Goal: Find specific page/section: Find specific page/section

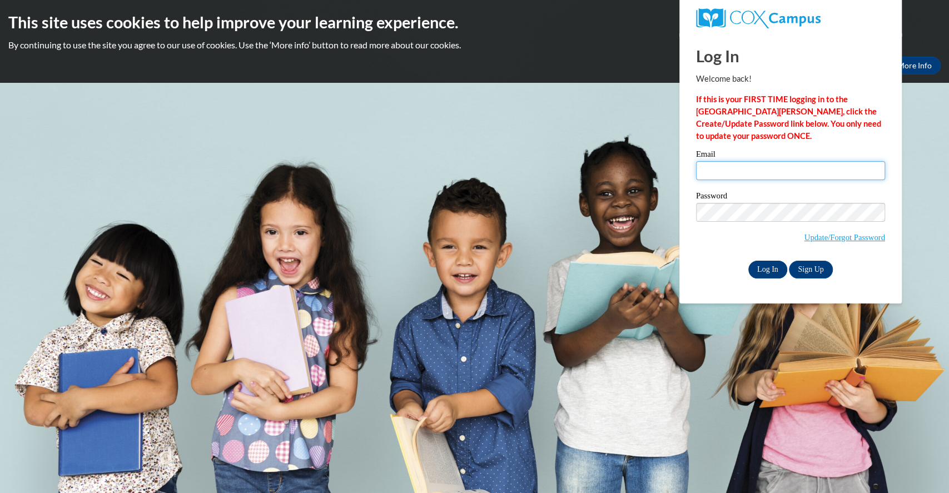
type input "slyons@atlantaspeechschool.org"
click at [765, 266] on input "Log In" at bounding box center [767, 270] width 39 height 18
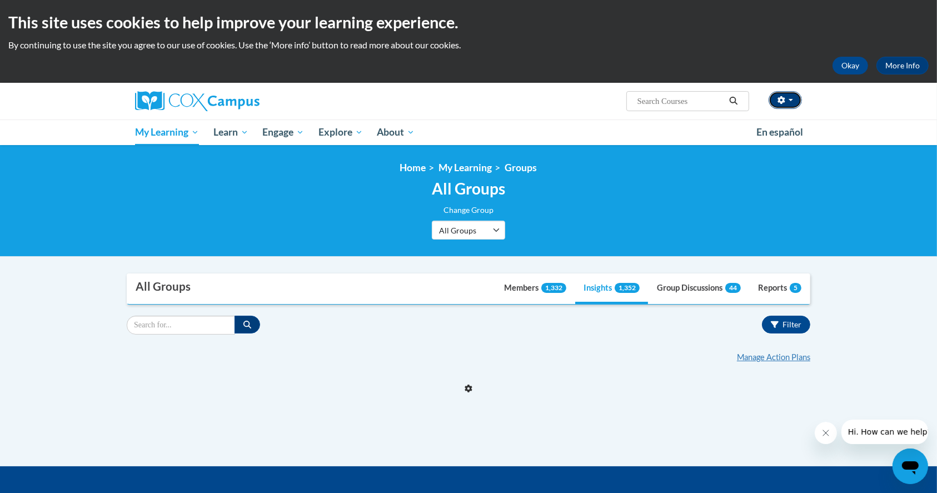
click at [791, 103] on button "button" at bounding box center [785, 100] width 33 height 18
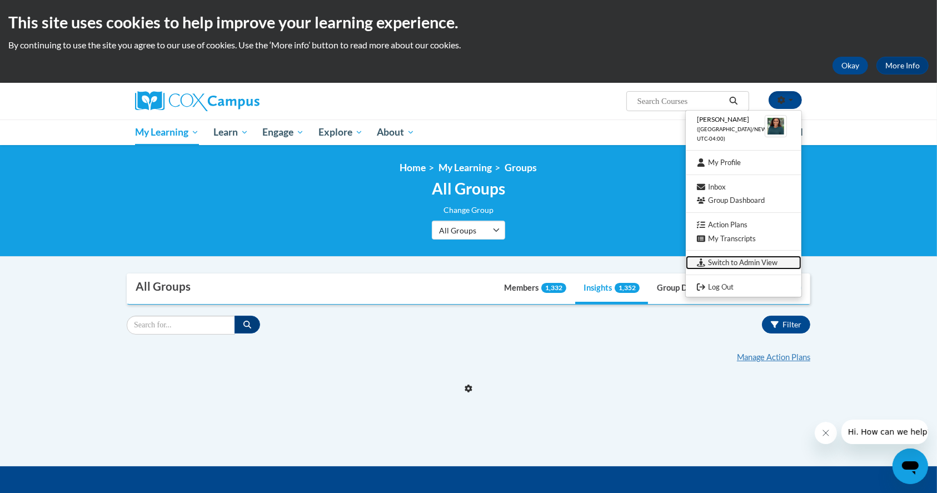
click at [722, 262] on link "Switch to Admin View" at bounding box center [744, 263] width 116 height 14
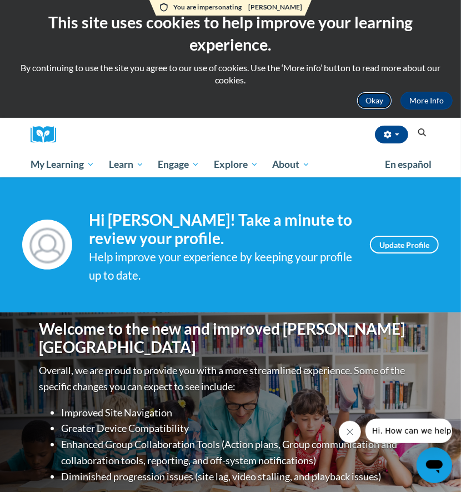
click at [381, 100] on button "Okay" at bounding box center [375, 101] width 36 height 18
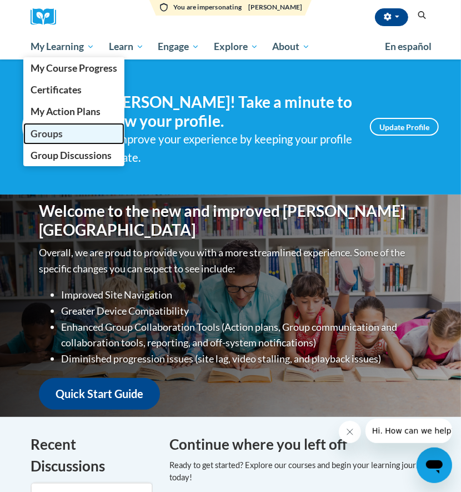
click at [52, 138] on span "Groups" at bounding box center [47, 134] width 32 height 12
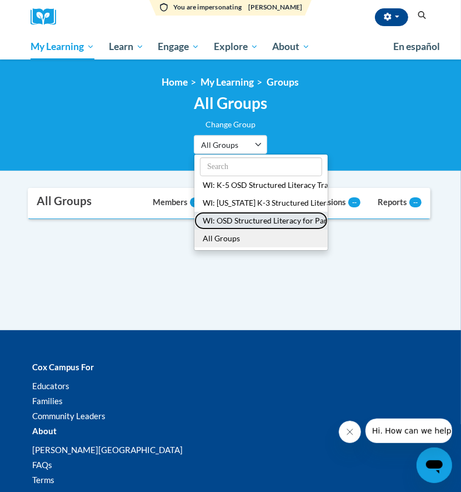
click at [254, 224] on button "WI: OSD Structured Literacy for Paras" at bounding box center [261, 221] width 133 height 18
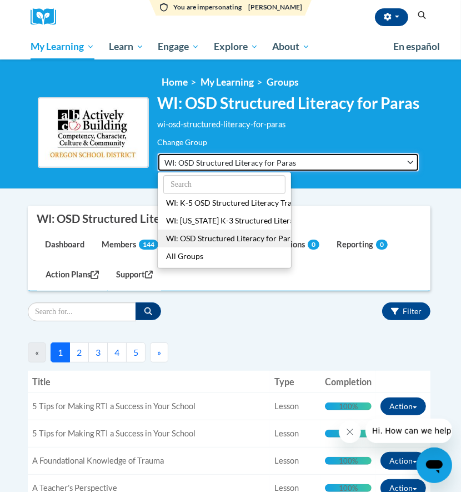
click at [276, 158] on span "WI: OSD Structured Literacy for Paras" at bounding box center [231, 163] width 133 height 12
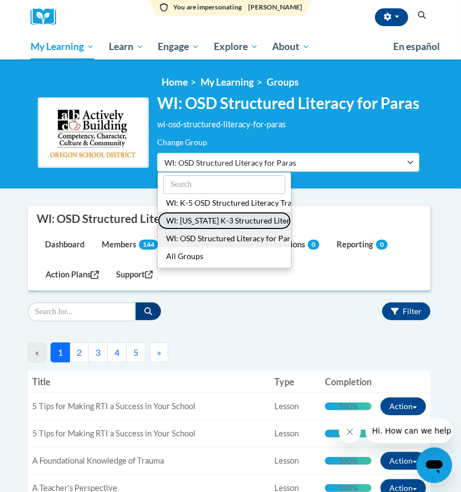
click at [262, 217] on button "WI: Oregon K-3 Structured Literacy Training" at bounding box center [224, 221] width 133 height 18
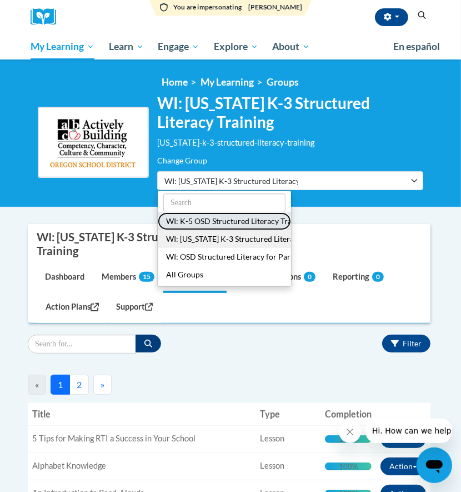
click at [262, 216] on button "WI: K-5 OSD Structured Literacy Training 25-26" at bounding box center [224, 221] width 133 height 18
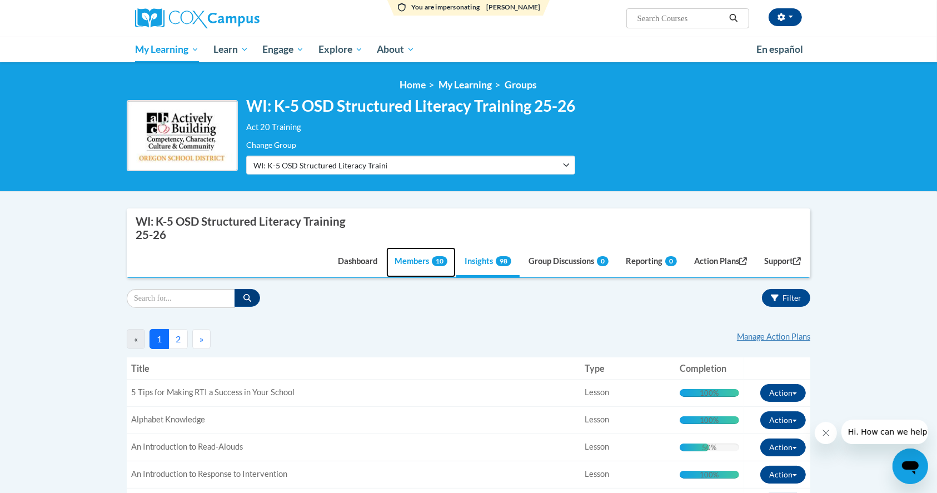
click at [396, 259] on link "Members 10" at bounding box center [421, 262] width 70 height 30
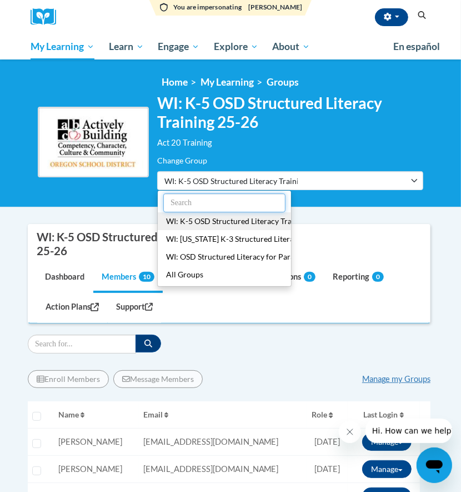
click at [210, 197] on input "text" at bounding box center [224, 202] width 122 height 19
type input "p"
type input "o"
type input "s"
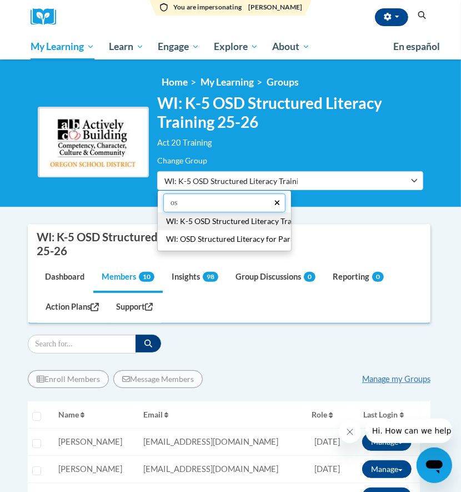
type input "osd"
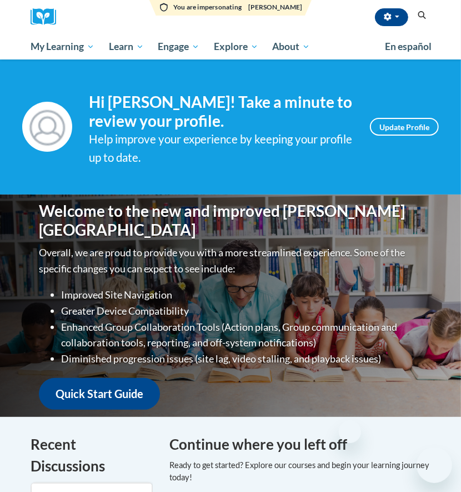
click at [0, 0] on link "Groups" at bounding box center [0, 0] width 0 height 0
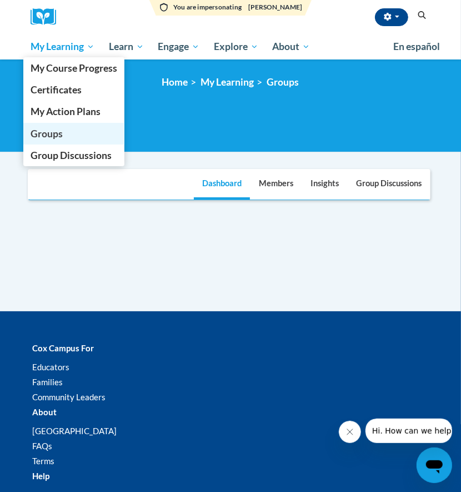
click at [54, 137] on span "Groups" at bounding box center [47, 134] width 32 height 12
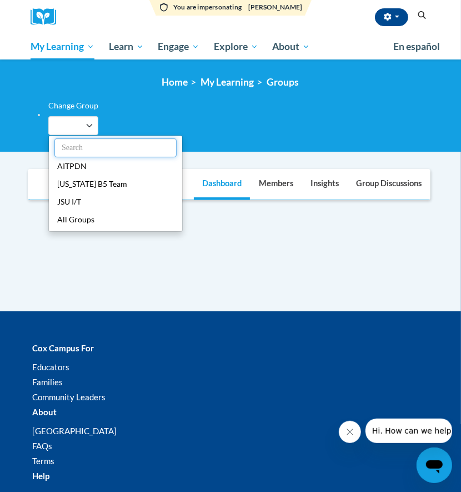
click at [88, 145] on input "text" at bounding box center [115, 147] width 122 height 19
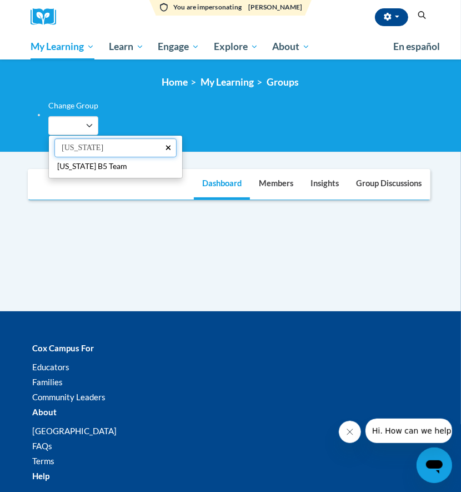
type input "alabama"
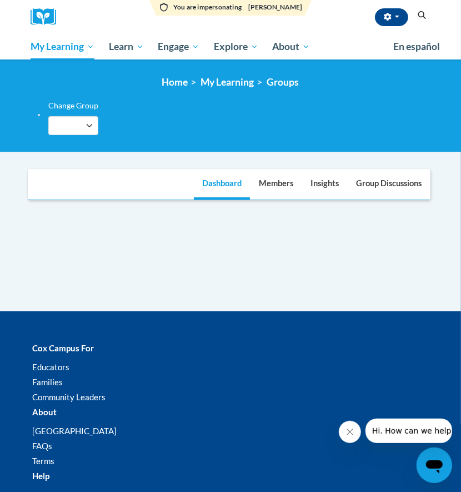
click at [196, 259] on div "Supervisor Modal Window Dashboard Members Insights Group Discussions Reports 0 …" at bounding box center [230, 240] width 417 height 142
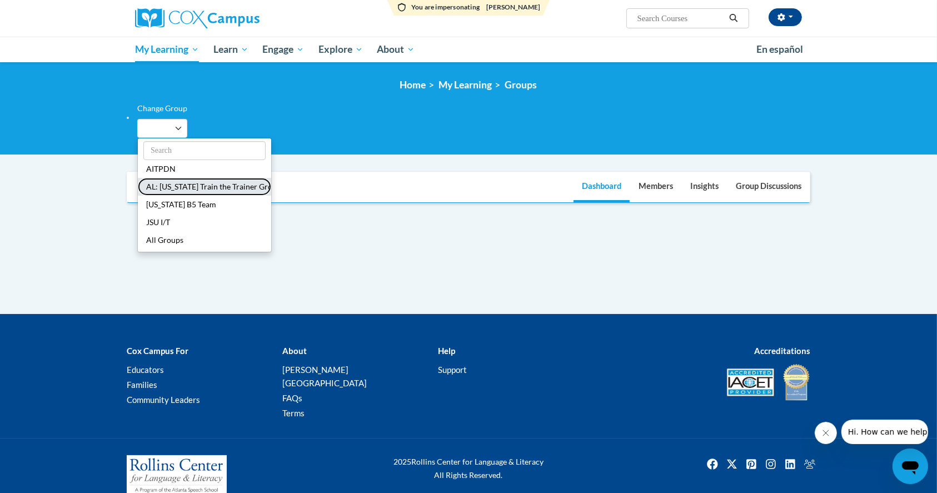
click at [192, 186] on button "AL: [US_STATE] Train the Trainer Group" at bounding box center [204, 187] width 133 height 18
